Goal: Task Accomplishment & Management: Use online tool/utility

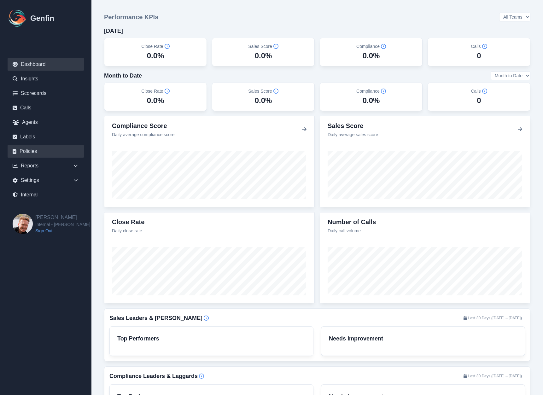
click at [36, 146] on link "Policies" at bounding box center [46, 151] width 76 height 13
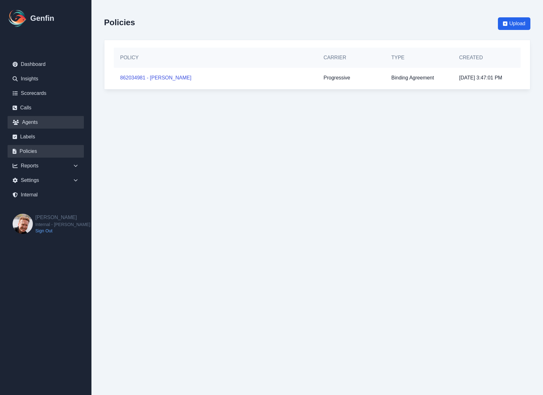
click at [31, 120] on link "Agents" at bounding box center [46, 122] width 76 height 13
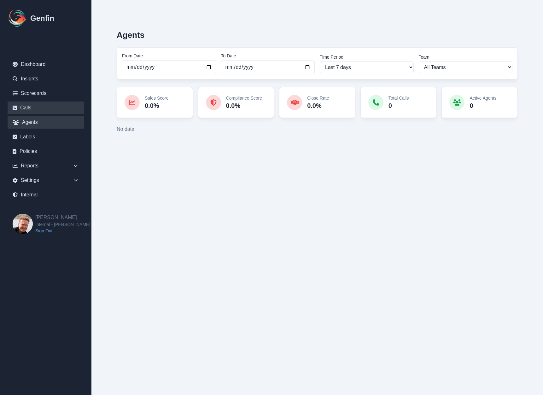
click at [30, 106] on link "Calls" at bounding box center [46, 107] width 76 height 13
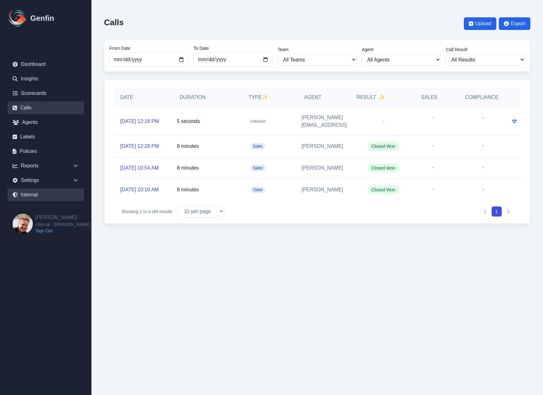
click at [32, 194] on link "Internal" at bounding box center [46, 194] width 76 height 13
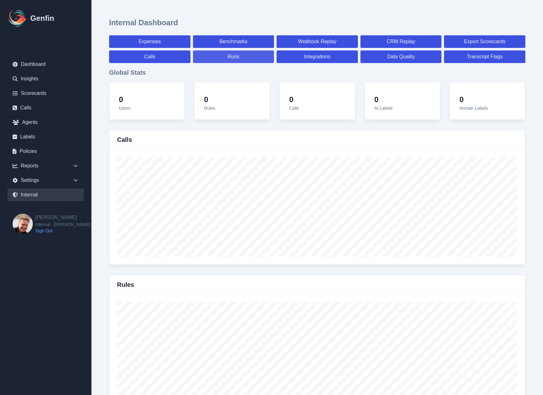
select select "paid"
select select "7"
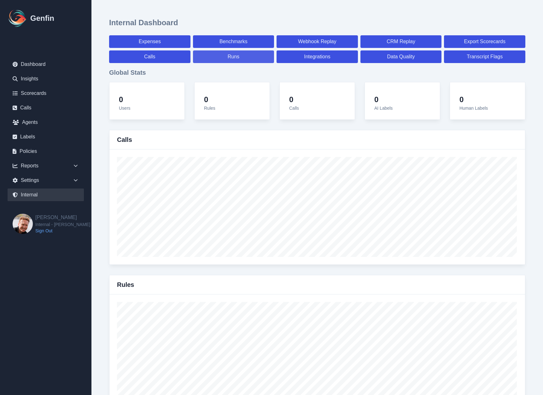
select select "paid"
select select "7"
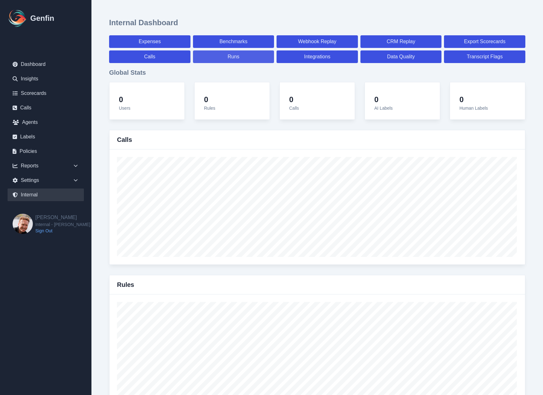
select select "7"
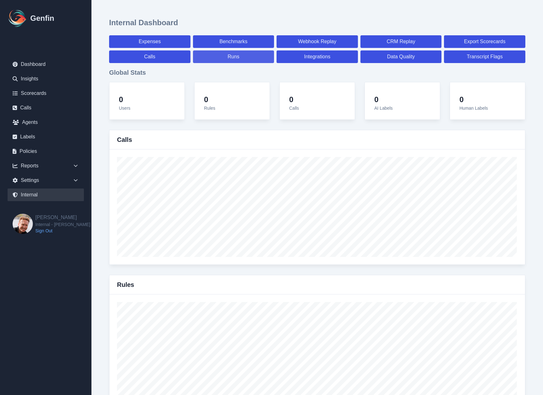
select select "7"
select select "paid"
select select "7"
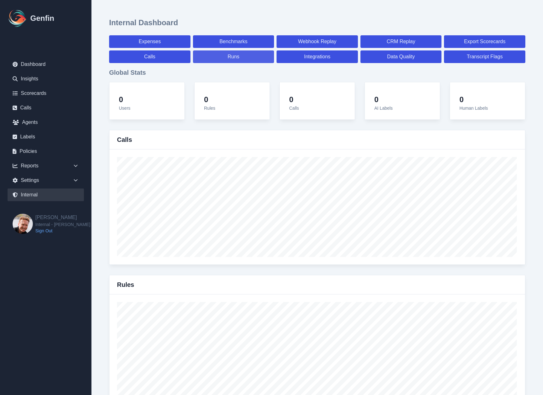
select select "7"
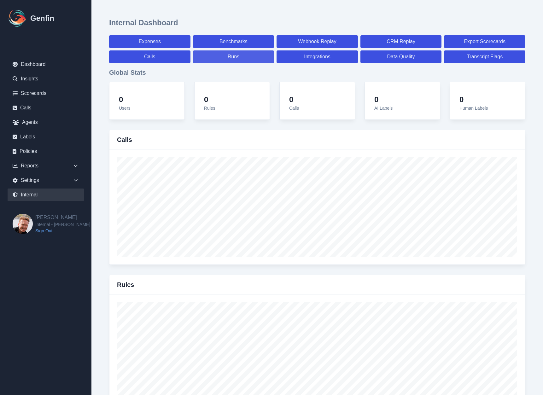
select select "7"
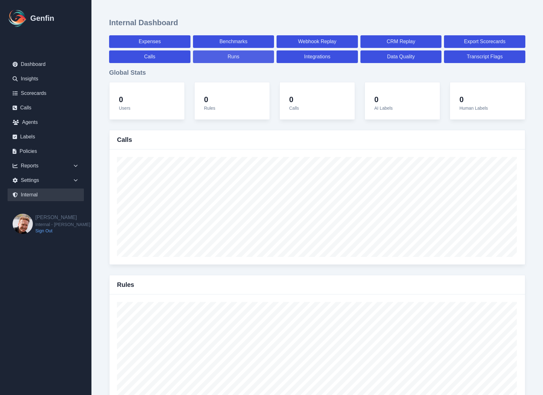
select select "7"
select select "paid"
select select "7"
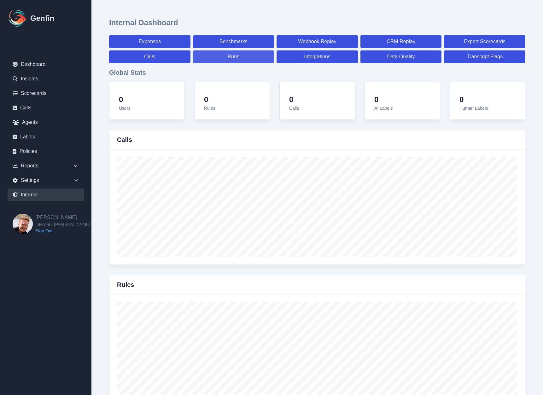
select select "7"
select select "paid"
select select "7"
select select "paid"
select select "7"
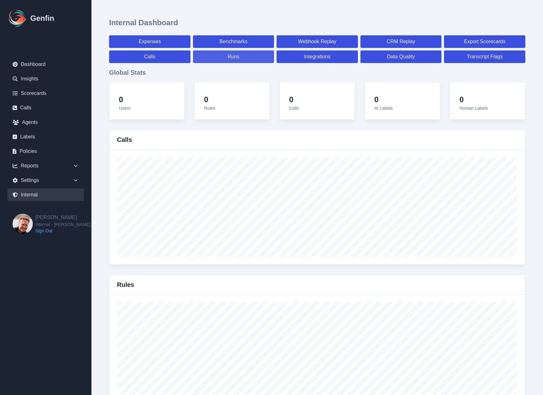
select select "paid"
select select "7"
select select "paid"
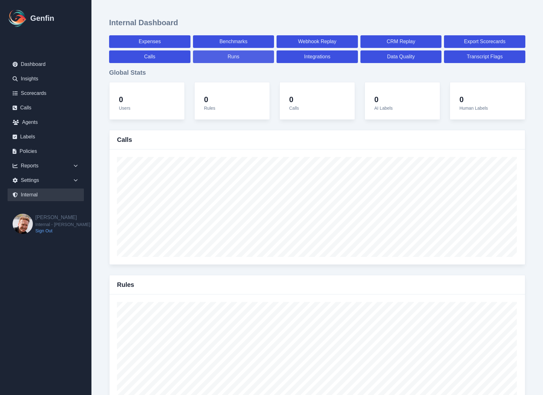
select select "7"
select select "paid"
select select "7"
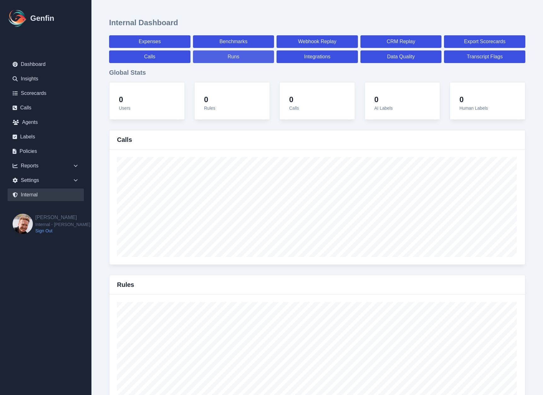
select select "7"
select select "paid"
select select "7"
select select "paid"
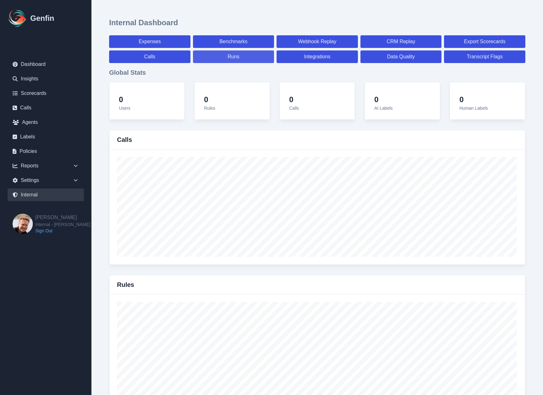
select select "7"
select select "paid"
select select "7"
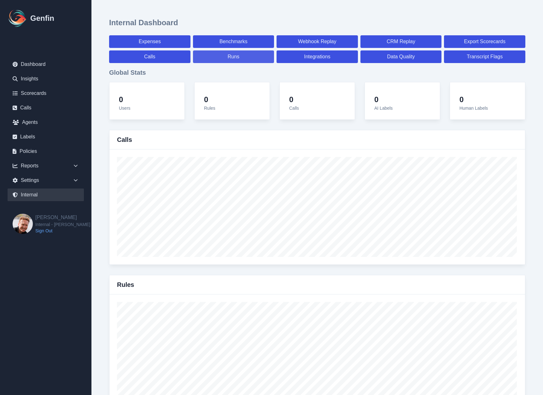
select select "7"
select select "paid"
select select "7"
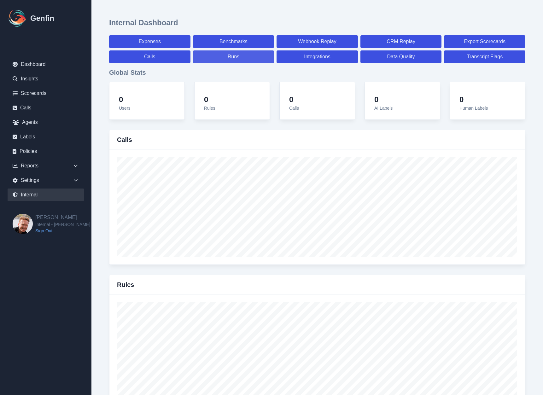
select select "7"
select select "paid"
select select "7"
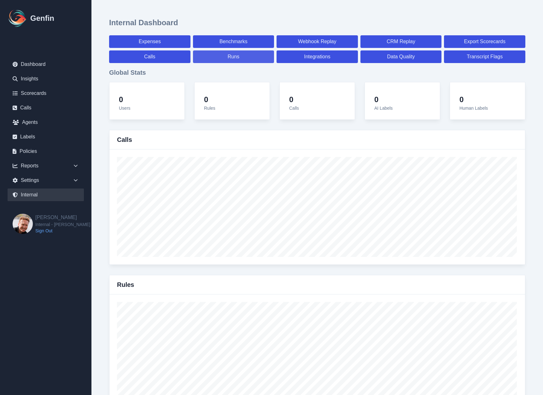
select select "7"
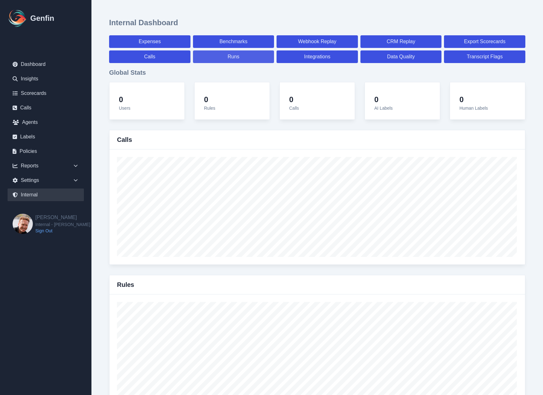
select select "paid"
select select "7"
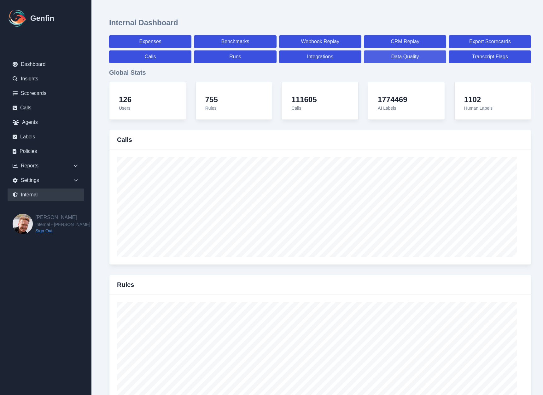
click at [415, 60] on link "Data Quality" at bounding box center [405, 56] width 82 height 13
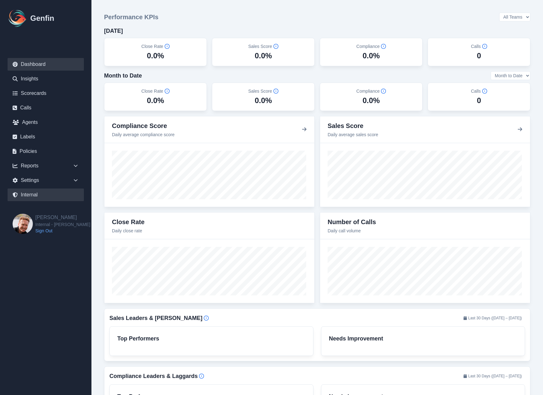
click at [41, 195] on link "Internal" at bounding box center [46, 194] width 76 height 13
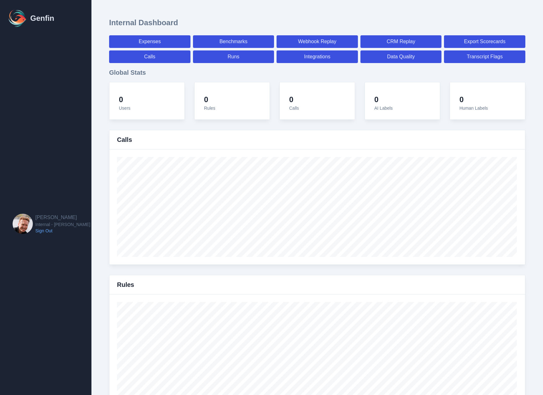
select select "paid"
select select "7"
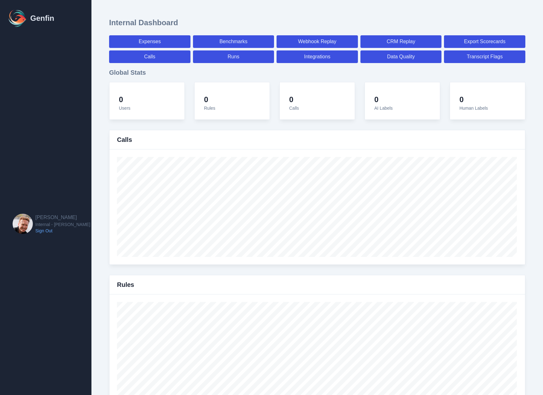
select select "paid"
select select "7"
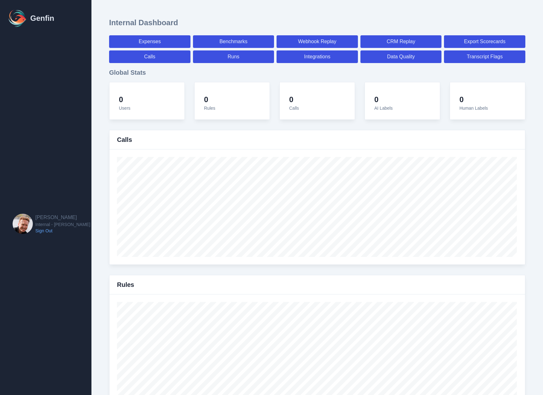
select select "7"
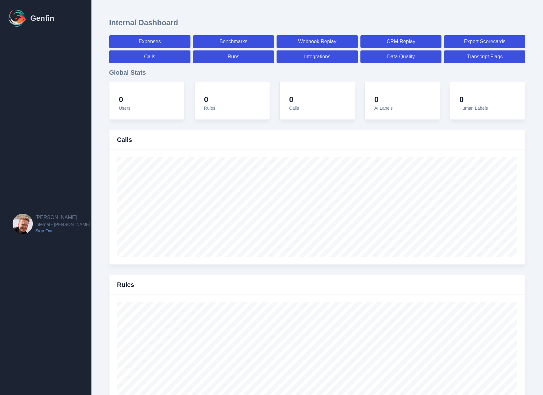
select select "7"
select select "paid"
select select "7"
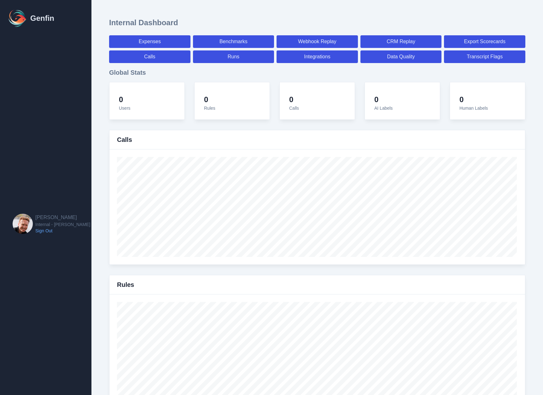
select select "7"
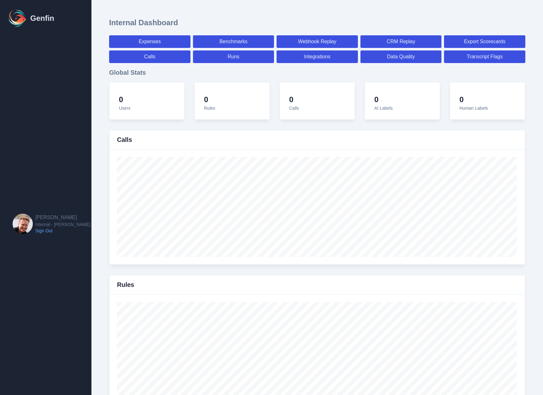
select select "7"
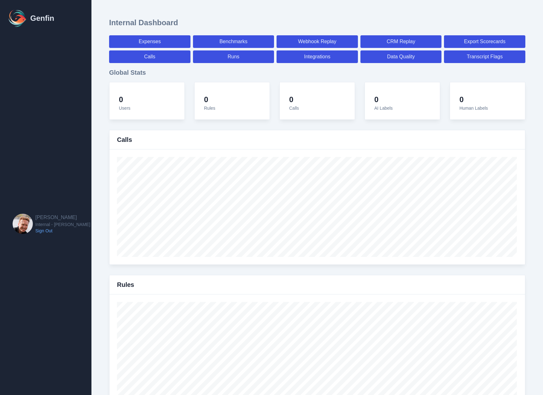
select select "7"
select select "paid"
select select "7"
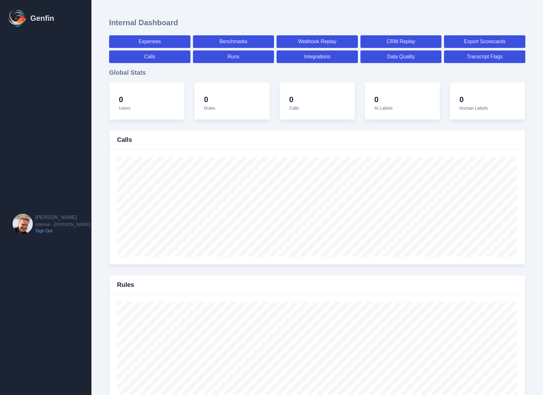
select select "7"
select select "paid"
select select "7"
select select "paid"
select select "7"
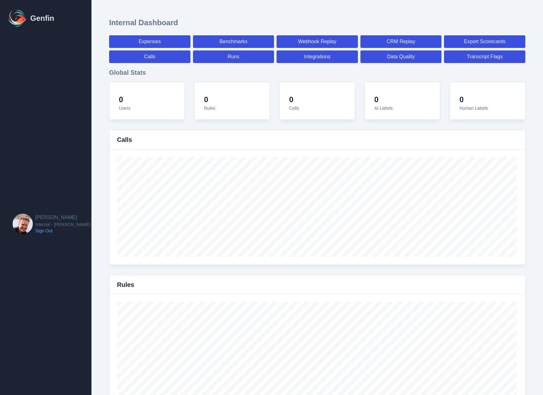
select select "paid"
select select "7"
select select "paid"
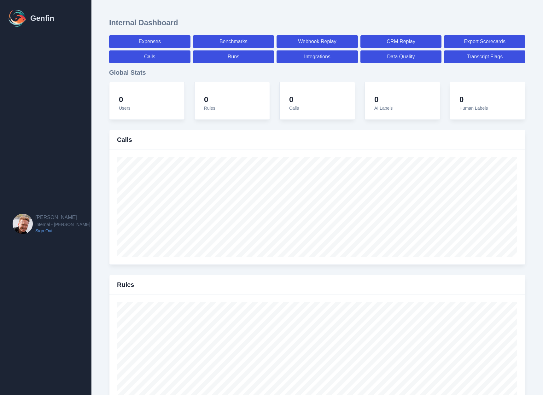
select select "7"
select select "paid"
select select "7"
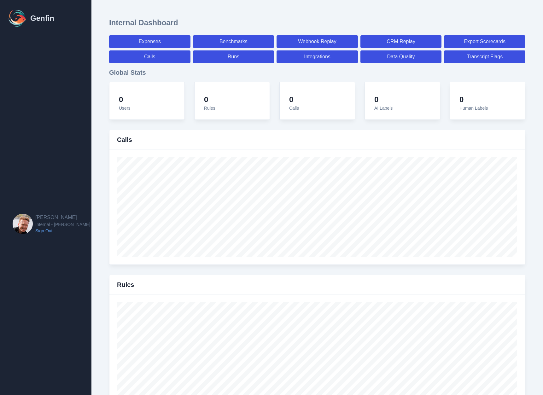
select select "7"
select select "paid"
select select "7"
select select "paid"
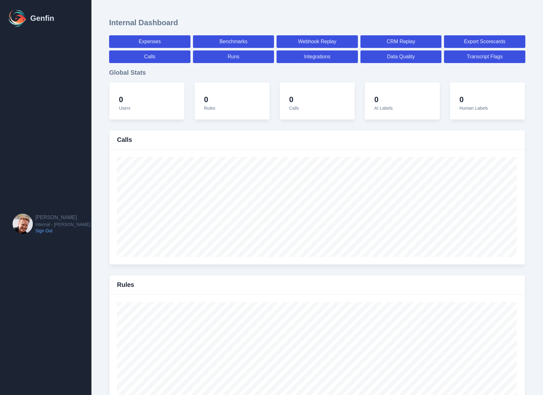
select select "7"
select select "paid"
select select "7"
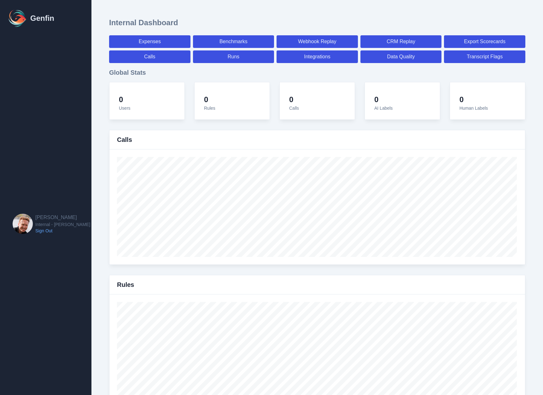
select select "7"
select select "paid"
select select "7"
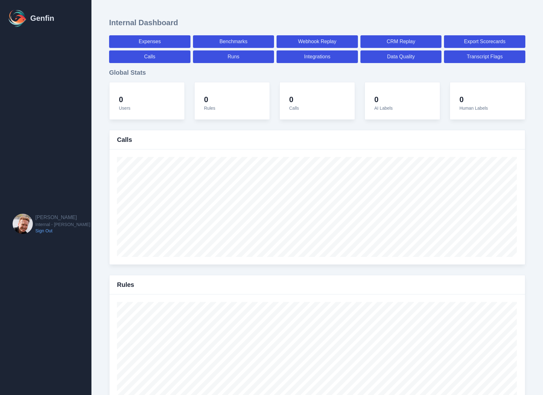
select select "7"
select select "paid"
select select "7"
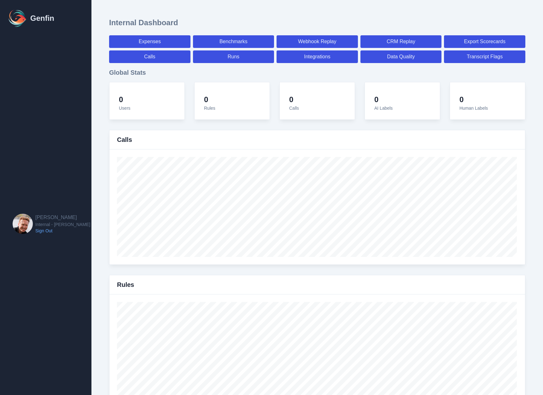
select select "7"
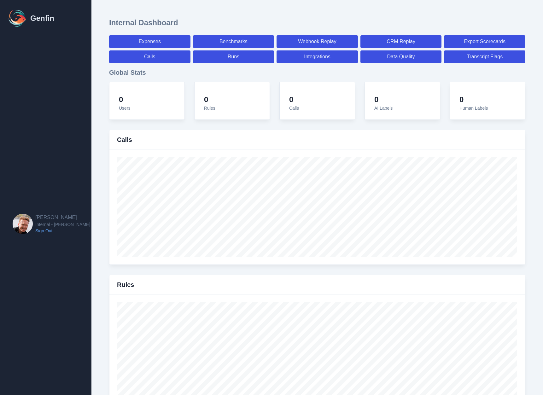
select select "paid"
select select "7"
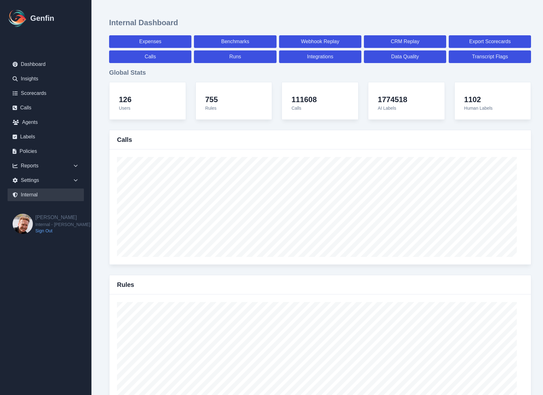
scroll to position [695, 0]
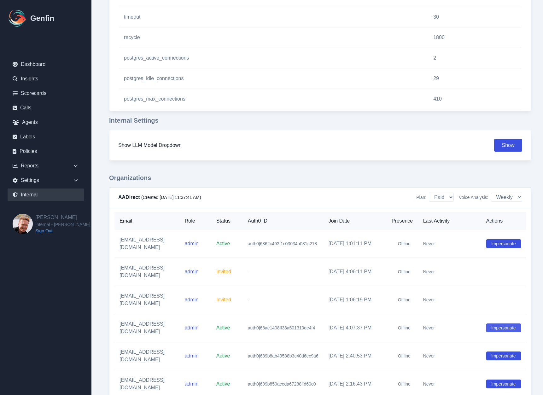
click at [521, 323] on button "Impersonate" at bounding box center [503, 327] width 35 height 9
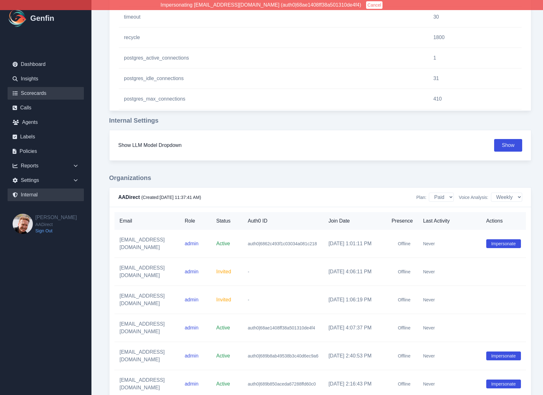
click at [34, 93] on link "Scorecards" at bounding box center [46, 93] width 76 height 13
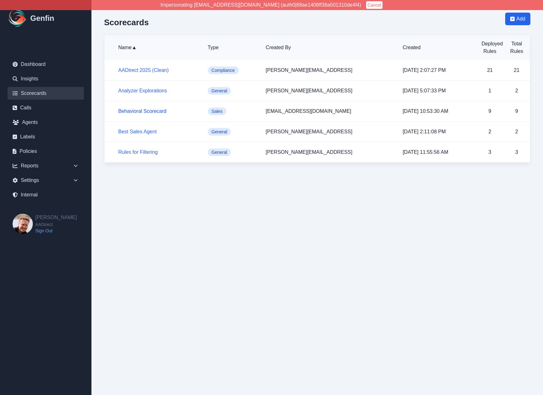
click at [140, 111] on link "Behavioral Scorecard" at bounding box center [142, 110] width 48 height 5
click at [138, 130] on link "Best Sales Agent" at bounding box center [137, 131] width 38 height 5
click at [140, 151] on link "Rules for Filtering" at bounding box center [137, 151] width 39 height 5
click at [138, 90] on link "Analyzer Explorations" at bounding box center [142, 90] width 49 height 5
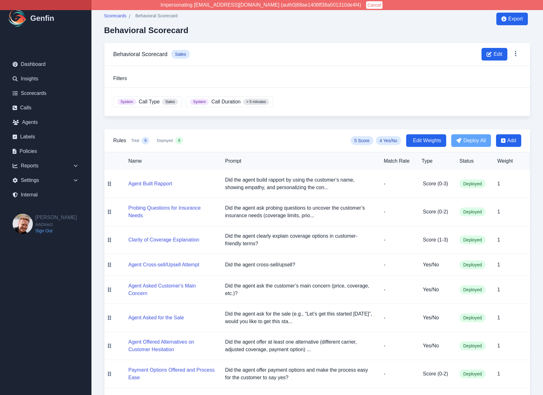
scroll to position [35, 0]
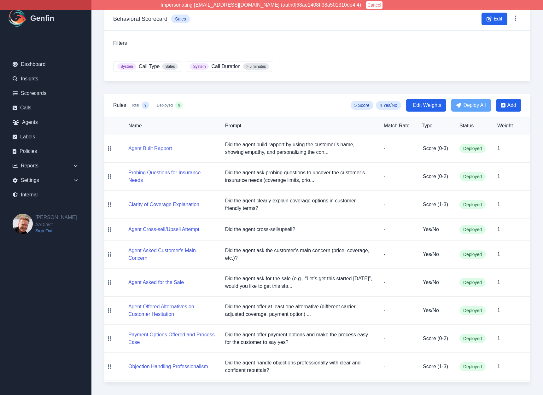
click at [142, 146] on button "Agent Built Rapport" at bounding box center [150, 149] width 44 height 8
click at [137, 174] on button "Probing Questions for Insurance Needs" at bounding box center [171, 176] width 87 height 15
click at [142, 205] on button "Clarity of Coverage Explanation" at bounding box center [163, 205] width 71 height 8
click at [142, 228] on button "Agent Cross-sell/Upsell Attempt" at bounding box center [163, 230] width 71 height 8
click at [142, 250] on button "Agent Asked Customer's Main Concern" at bounding box center [171, 254] width 87 height 15
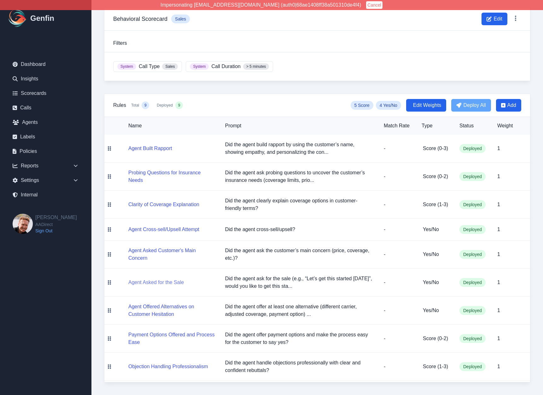
click at [143, 283] on button "Agent Asked for the Sale" at bounding box center [155, 283] width 55 height 8
click at [148, 312] on button "Agent Offered Alternatives on Customer Hesitation" at bounding box center [171, 310] width 87 height 15
click at [148, 333] on button "Payment Options Offered and Process Ease" at bounding box center [171, 338] width 87 height 15
click at [155, 367] on button "Objection Handling Professionalism" at bounding box center [168, 367] width 80 height 8
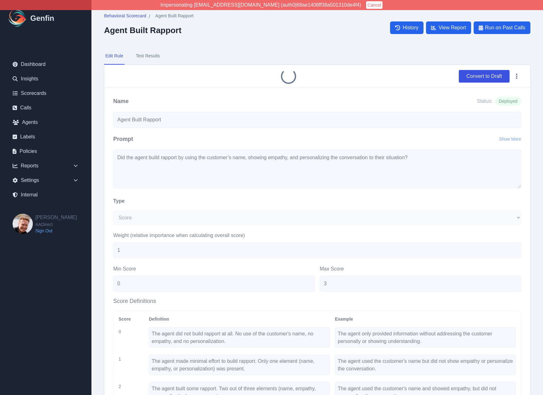
select select "Score"
click at [147, 52] on button "Test Results" at bounding box center [148, 56] width 26 height 17
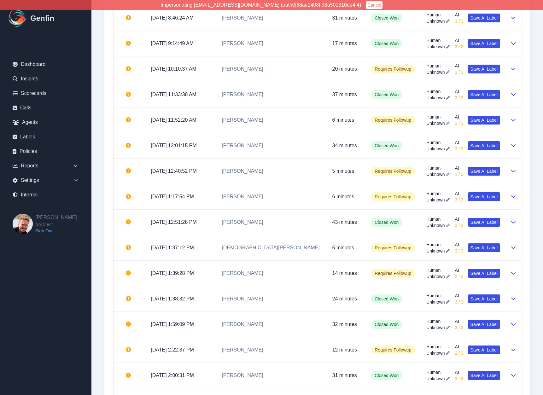
scroll to position [1203, 0]
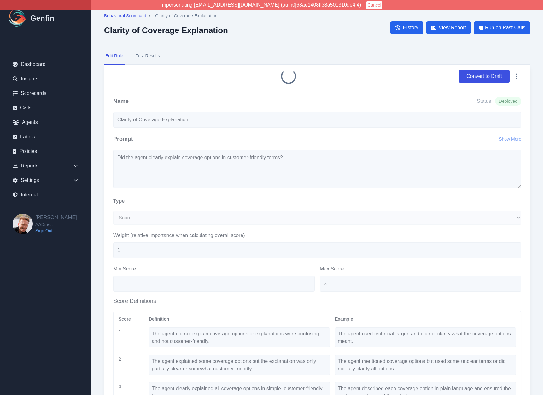
select select "Score"
click at [147, 52] on button "Test Results" at bounding box center [148, 56] width 26 height 17
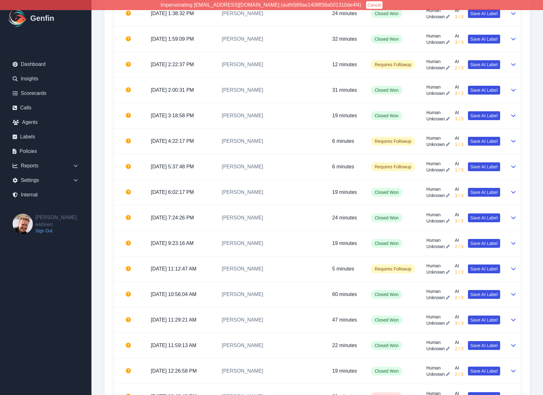
scroll to position [1203, 0]
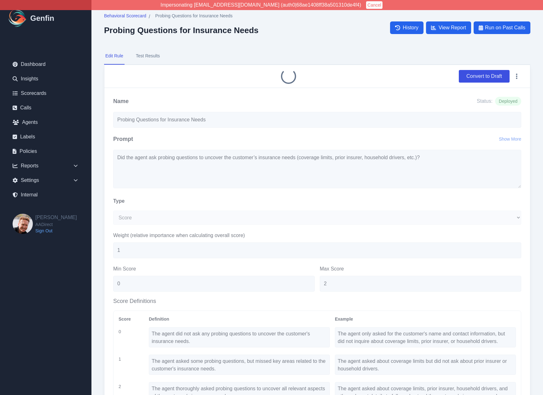
select select "Score"
click at [147, 52] on button "Test Results" at bounding box center [148, 56] width 26 height 17
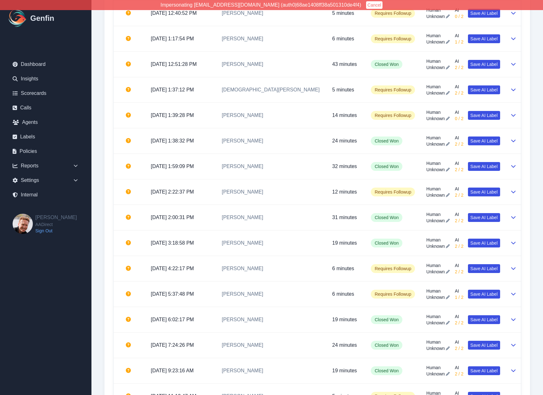
scroll to position [1203, 0]
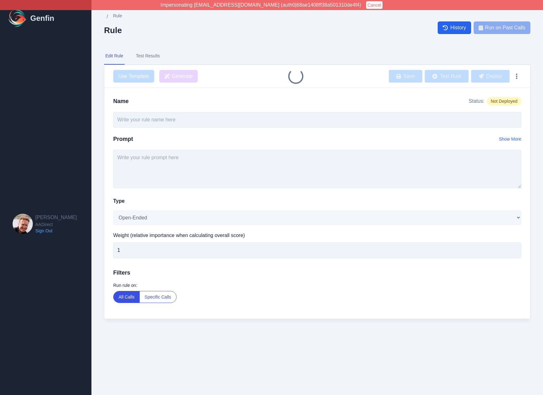
type input "Agent Cross-sell/Upsell Attempt"
select select "Yes/No"
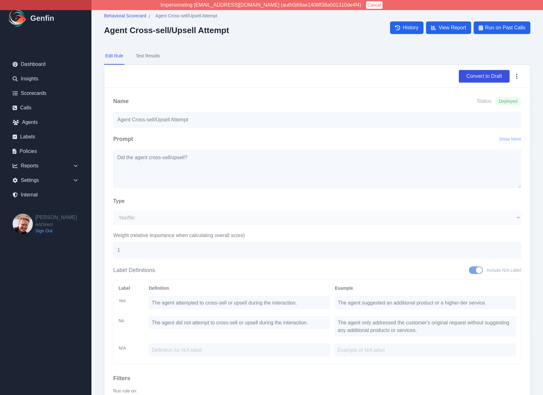
click at [147, 52] on button "Test Results" at bounding box center [148, 56] width 26 height 17
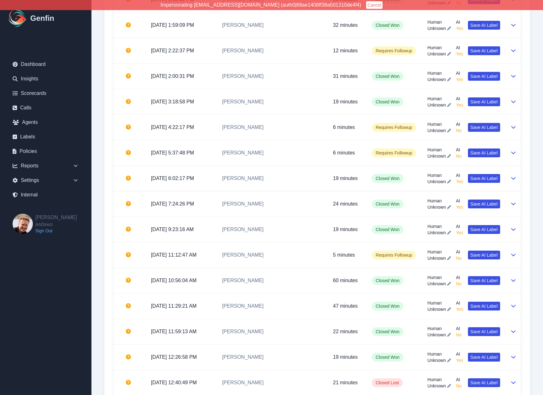
scroll to position [1203, 0]
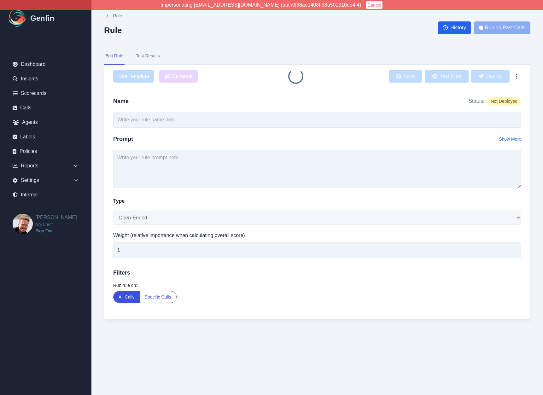
type input "Agent Asked for the Sale"
select select "Yes/No"
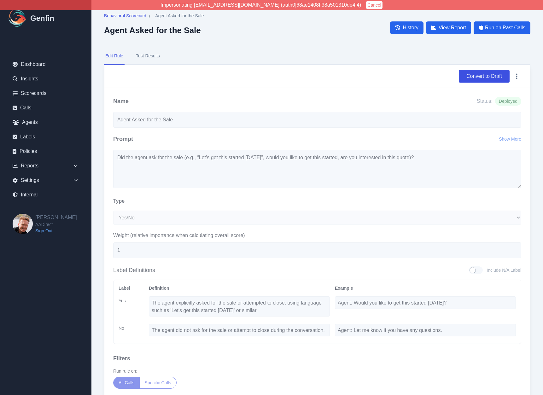
click at [147, 52] on button "Test Results" at bounding box center [148, 56] width 26 height 17
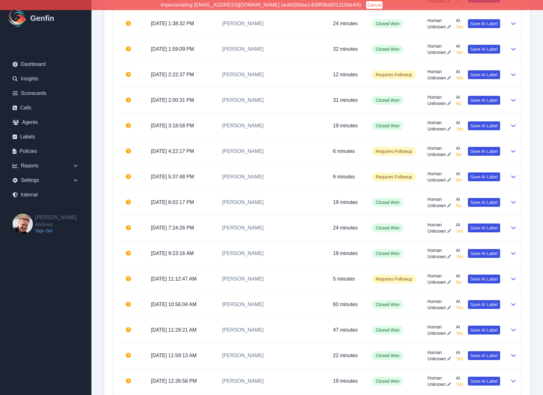
scroll to position [1203, 0]
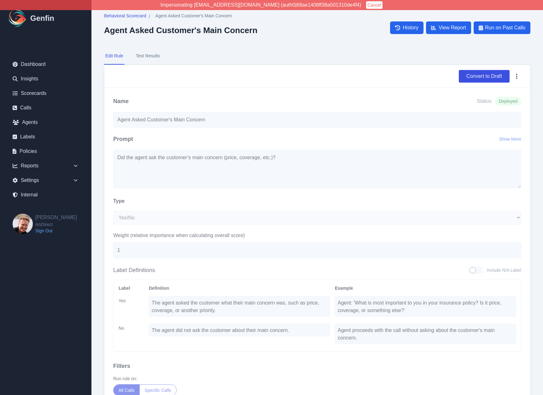
select select "Yes/No"
click at [147, 52] on button "Test Results" at bounding box center [148, 56] width 26 height 17
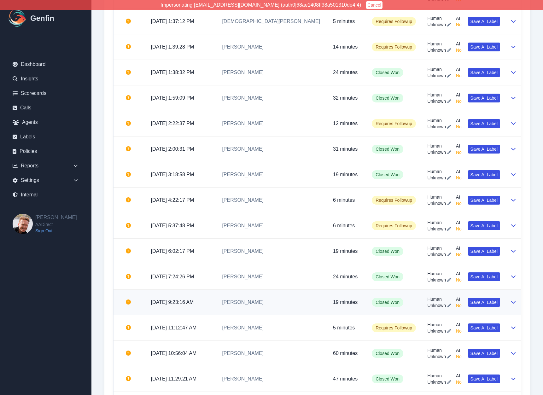
scroll to position [1203, 0]
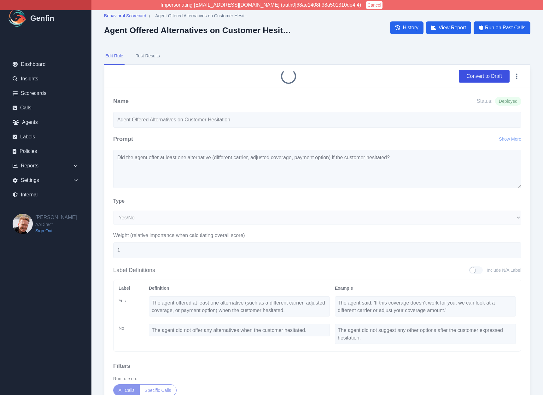
select select "Yes/No"
click at [147, 52] on button "Test Results" at bounding box center [148, 56] width 26 height 17
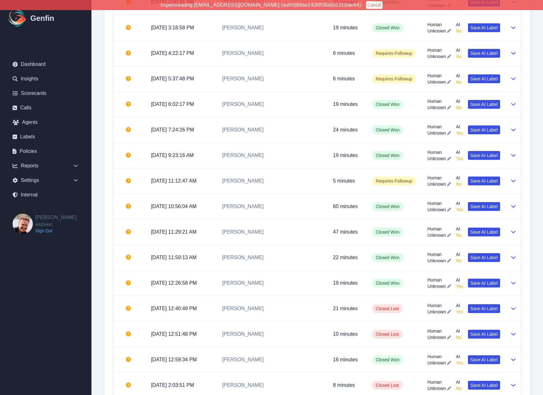
scroll to position [1203, 0]
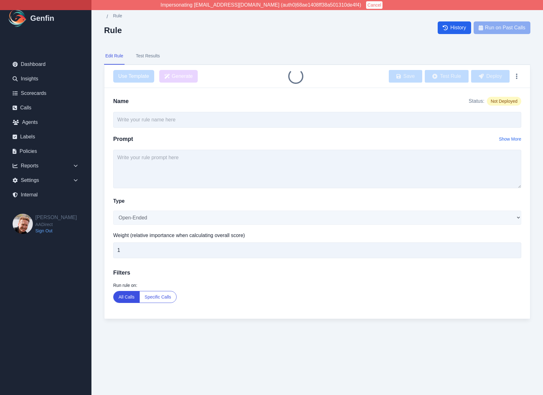
type input "Payment Options Offered and Process Ease"
select select "Score"
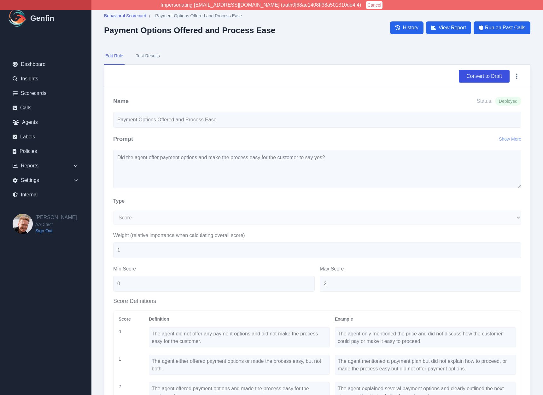
click at [147, 52] on button "Test Results" at bounding box center [148, 56] width 26 height 17
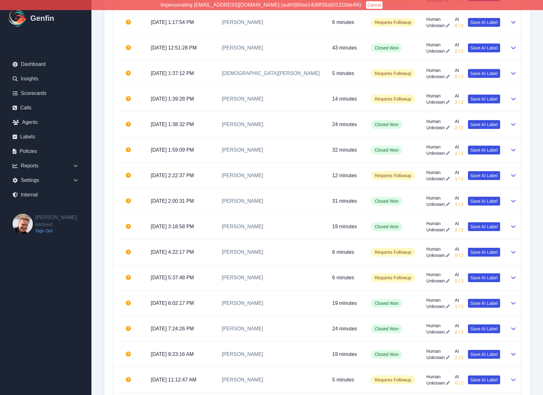
scroll to position [1203, 0]
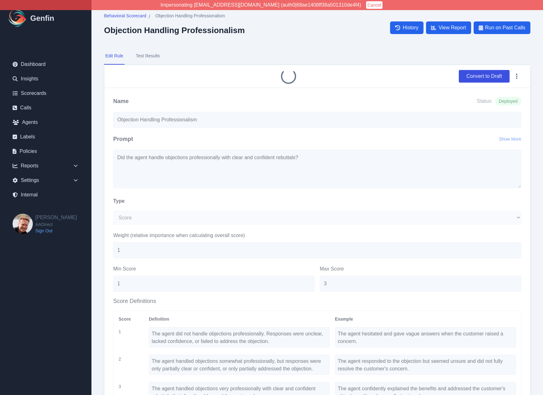
select select "Score"
click at [147, 52] on button "Test Results" at bounding box center [148, 56] width 26 height 17
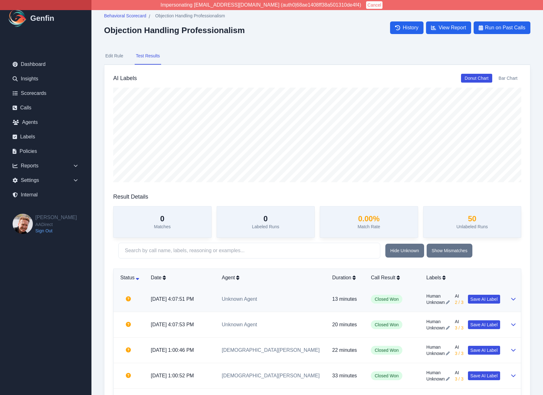
click at [284, 296] on td "Unknown Agent" at bounding box center [272, 300] width 110 height 26
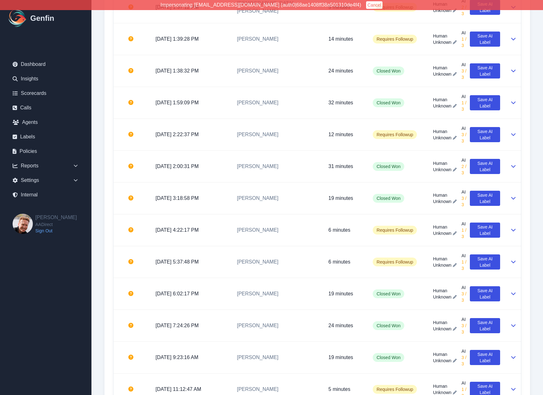
scroll to position [1617, 0]
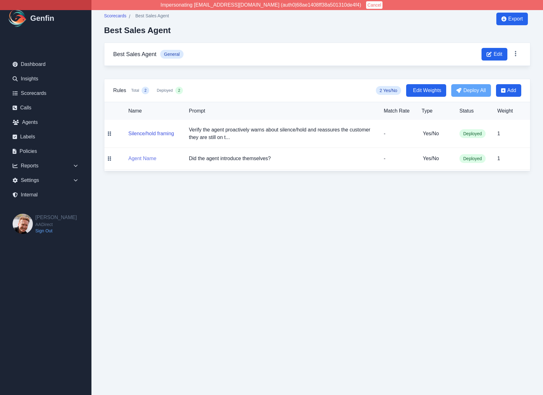
click at [139, 159] on button "Agent Name" at bounding box center [142, 159] width 28 height 8
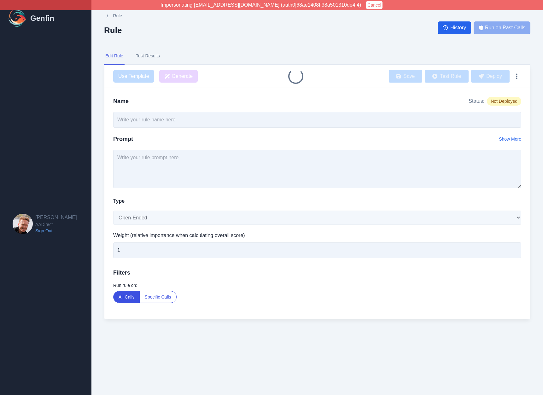
type input "Agent Name"
type textarea "Did the agent introduce themselves?"
select select "Yes/No"
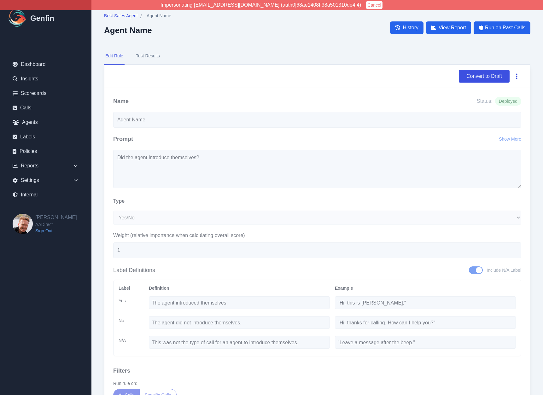
click at [518, 76] on button "button" at bounding box center [516, 76] width 9 height 11
click at [416, 81] on div "Convert to Draft" at bounding box center [317, 76] width 408 height 13
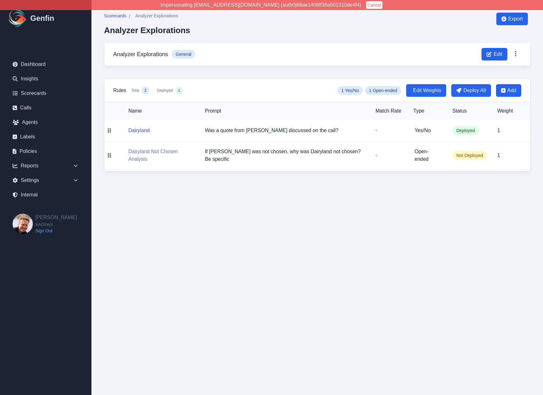
click at [139, 153] on button "Dairyland Not Chosen Analysis" at bounding box center [161, 155] width 67 height 15
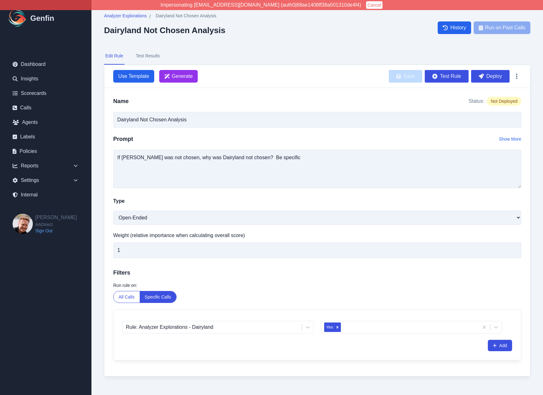
click at [151, 53] on button "Test Results" at bounding box center [148, 56] width 26 height 17
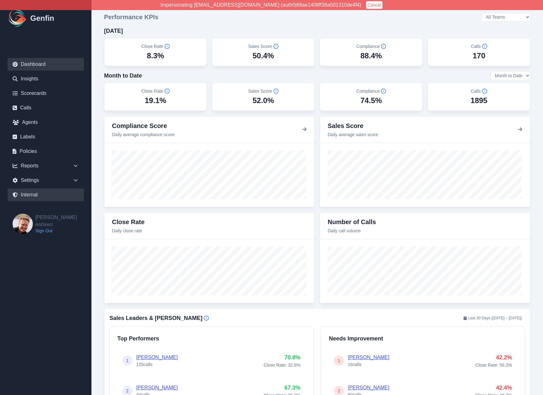
click at [33, 197] on link "Internal" at bounding box center [46, 194] width 76 height 13
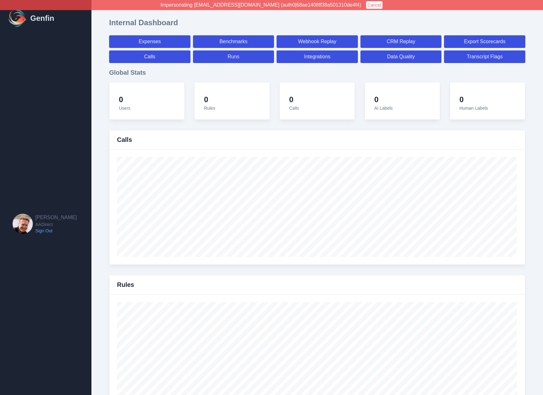
select select "paid"
select select "7"
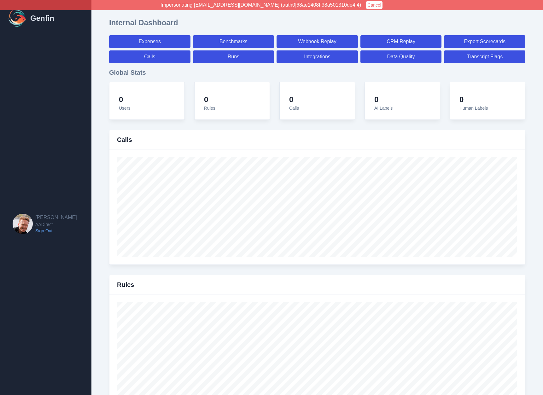
select select "paid"
select select "7"
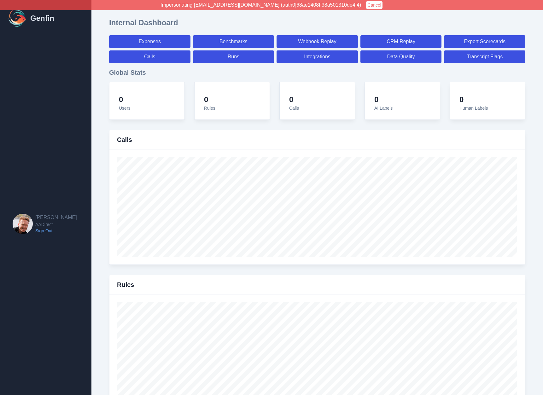
select select "7"
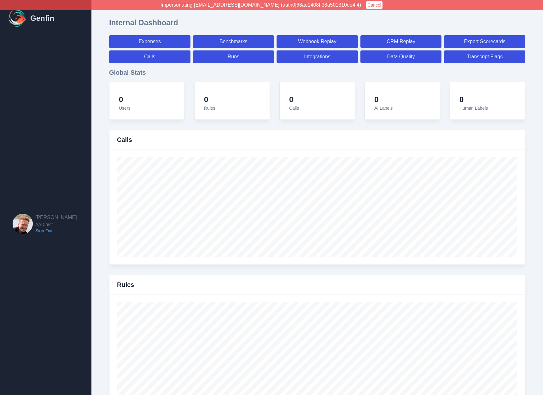
select select "7"
select select "paid"
select select "7"
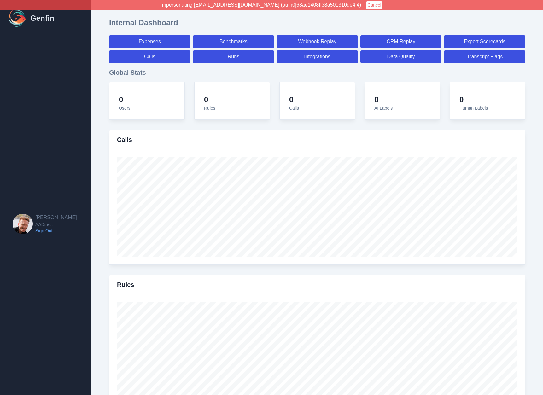
select select "7"
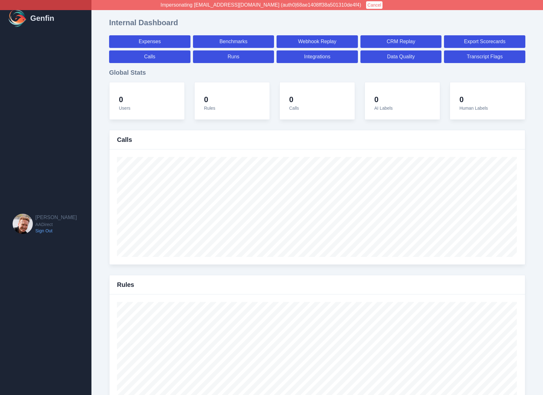
select select "7"
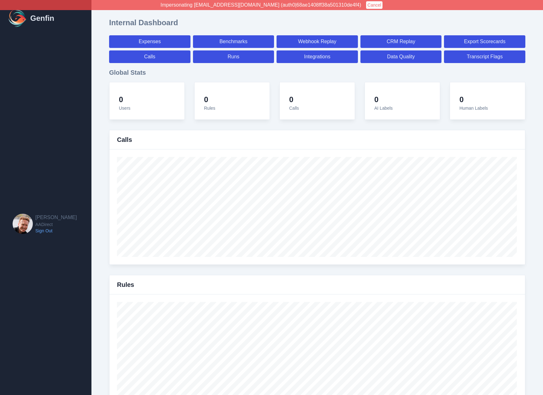
select select "7"
select select "paid"
select select "7"
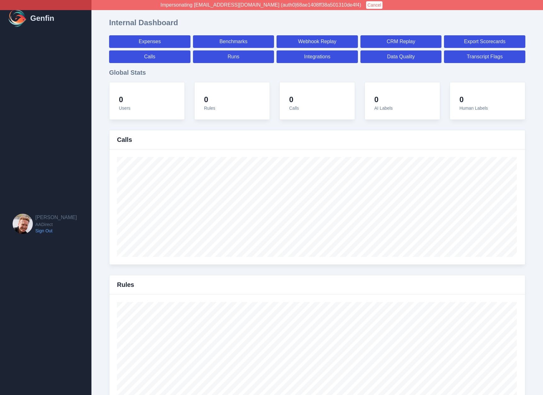
select select "7"
select select "paid"
select select "7"
select select "paid"
select select "7"
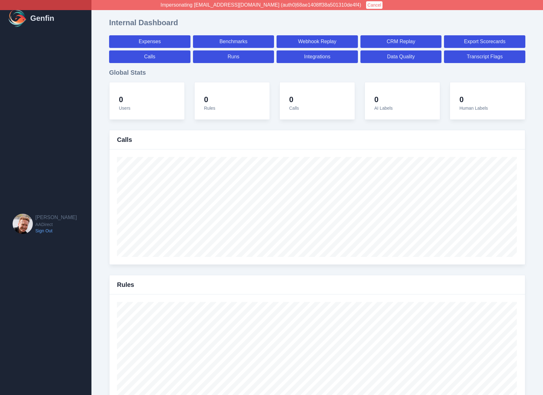
select select "paid"
select select "7"
select select "paid"
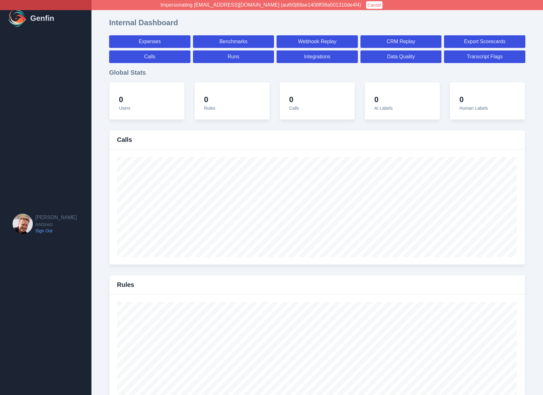
select select "7"
select select "paid"
select select "7"
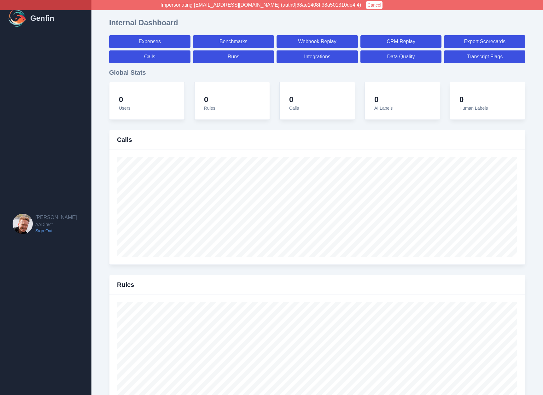
select select "7"
select select "paid"
select select "7"
select select "paid"
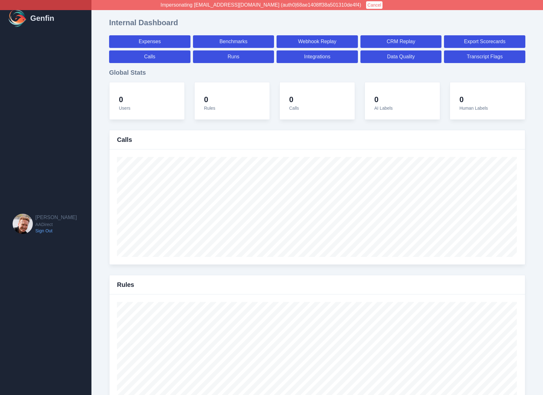
select select "7"
select select "paid"
select select "7"
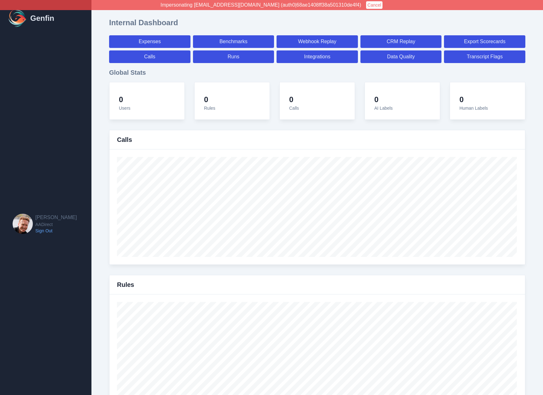
select select "7"
select select "paid"
select select "7"
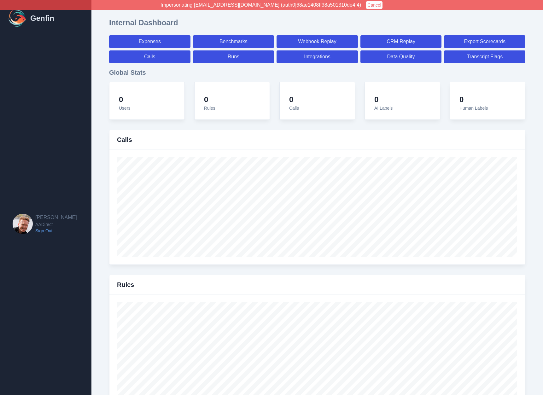
select select "7"
select select "paid"
select select "7"
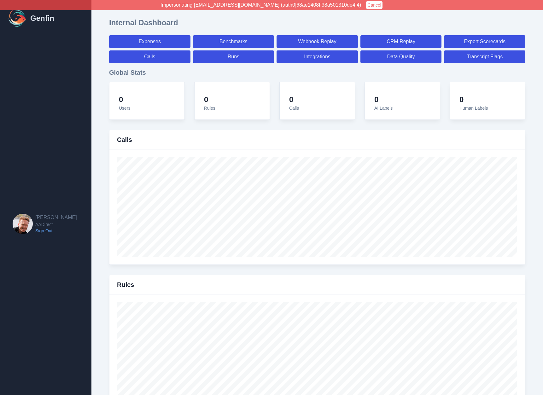
select select "7"
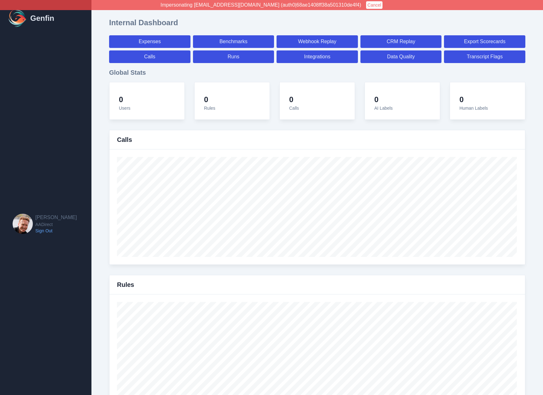
select select "paid"
select select "7"
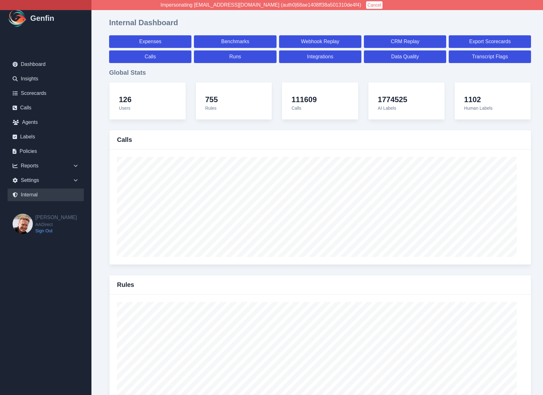
click at [168, 50] on div "Expenses Benchmarks Webhook Replay CRM Replay Export Scorecards Calls Runs Inte…" at bounding box center [320, 49] width 422 height 28
click at [170, 39] on link "Expenses" at bounding box center [150, 41] width 82 height 13
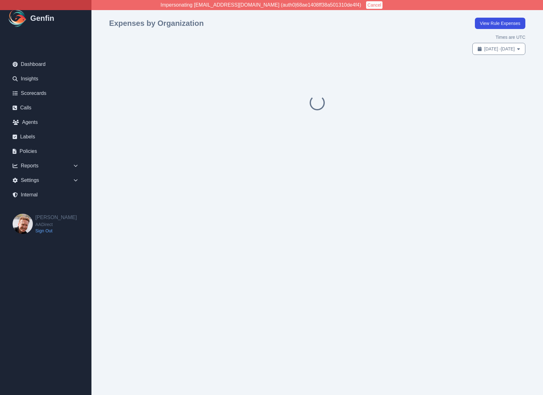
click at [485, 48] on span "Sep 8, 2025 - Oct 8, 2025" at bounding box center [499, 49] width 31 height 6
select select "8"
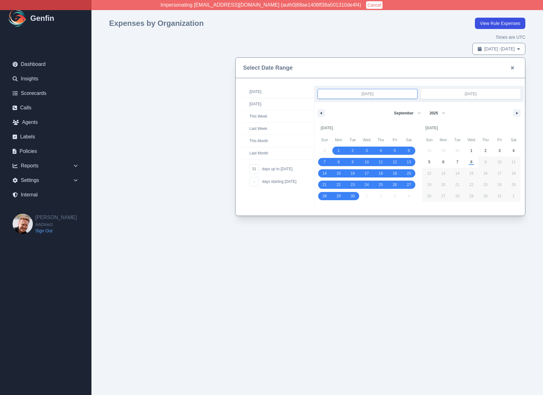
drag, startPoint x: 336, startPoint y: 149, endPoint x: 355, endPoint y: 195, distance: 50.0
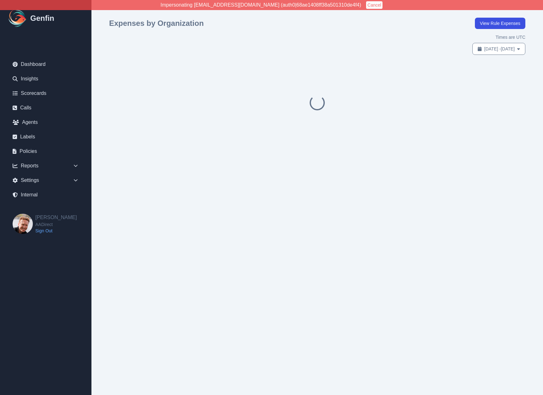
click at [366, 6] on button "Cancel" at bounding box center [374, 5] width 16 height 8
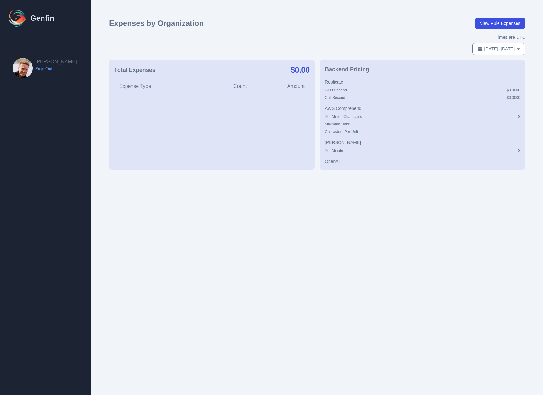
click at [499, 48] on span "[DATE] - [DATE]" at bounding box center [499, 49] width 31 height 6
select select "8"
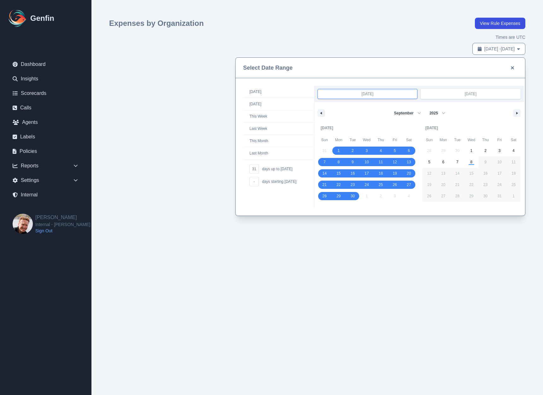
drag, startPoint x: 340, startPoint y: 148, endPoint x: 352, endPoint y: 199, distance: 52.7
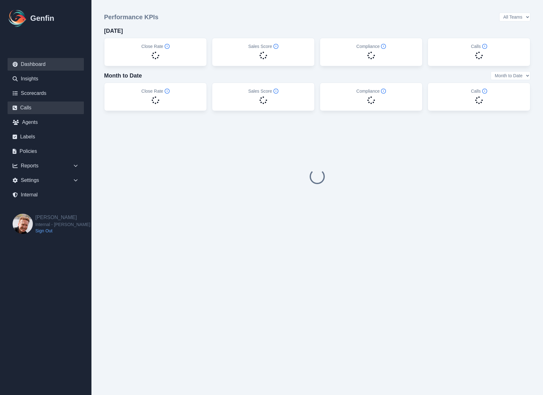
click at [26, 109] on link "Calls" at bounding box center [46, 107] width 76 height 13
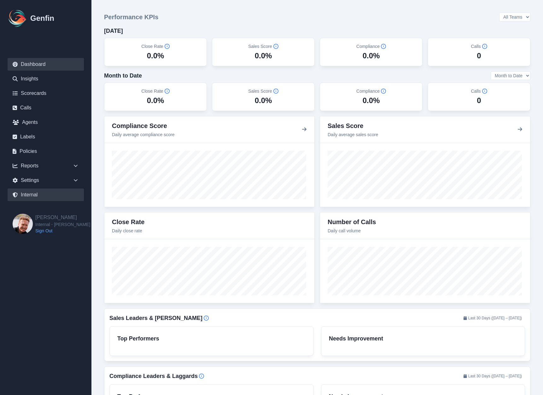
click at [30, 194] on link "Internal" at bounding box center [46, 194] width 76 height 13
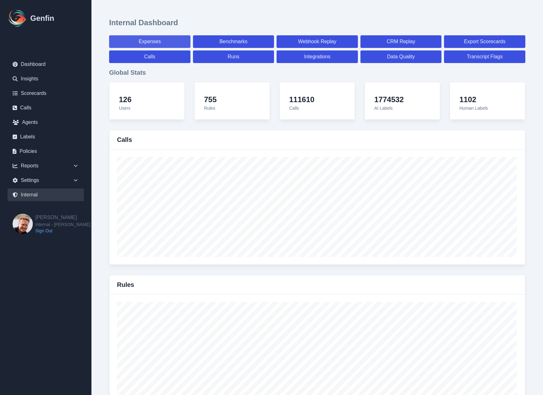
click at [140, 42] on link "Expenses" at bounding box center [149, 41] width 81 height 13
